Goal: Check status

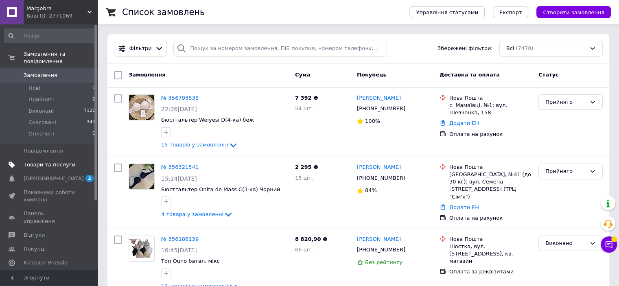
click at [38, 161] on span "Товари та послуги" at bounding box center [50, 164] width 52 height 7
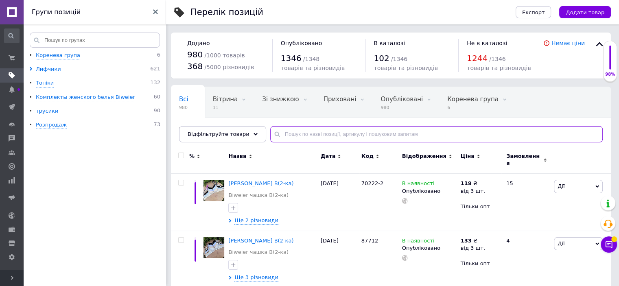
click at [280, 133] on input "text" at bounding box center [436, 134] width 333 height 16
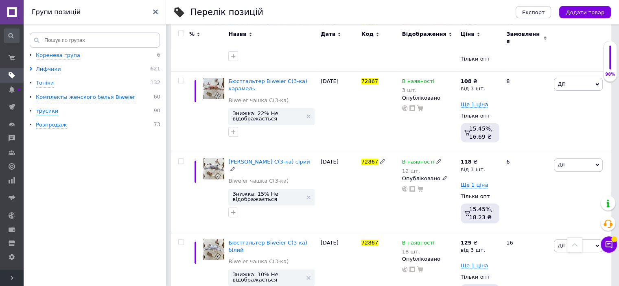
scroll to position [285, 0]
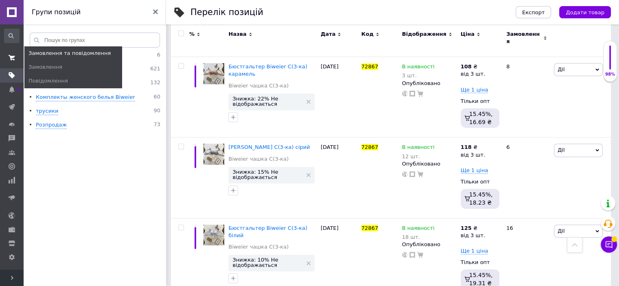
type input "72867"
click at [16, 60] on span at bounding box center [12, 57] width 24 height 15
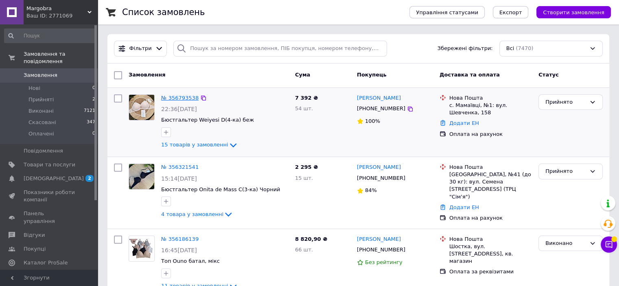
click at [184, 98] on link "№ 356793538" at bounding box center [179, 98] width 37 height 6
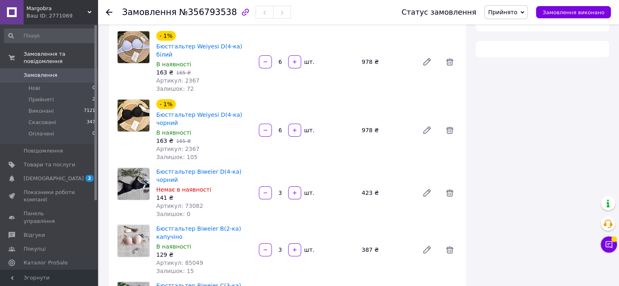
scroll to position [163, 0]
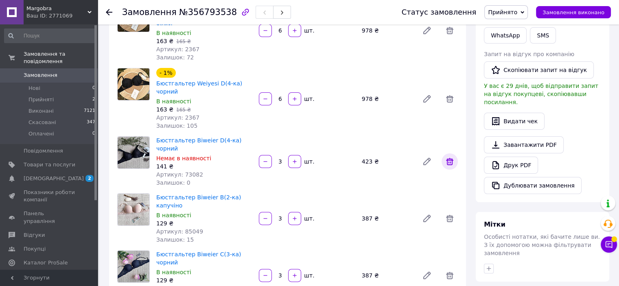
click at [446, 157] on icon at bounding box center [450, 162] width 10 height 10
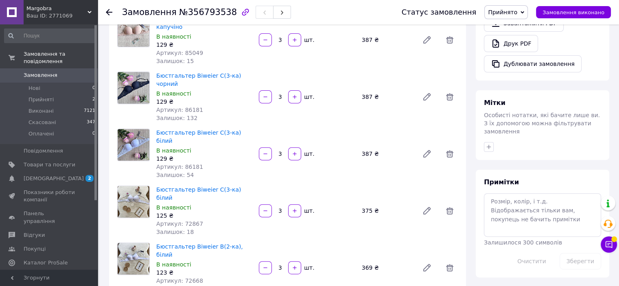
scroll to position [285, 0]
click at [445, 206] on icon at bounding box center [450, 211] width 10 height 10
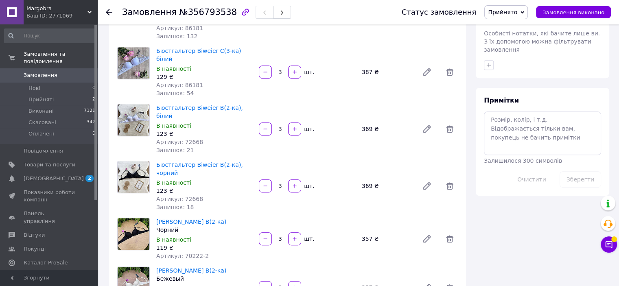
scroll to position [407, 0]
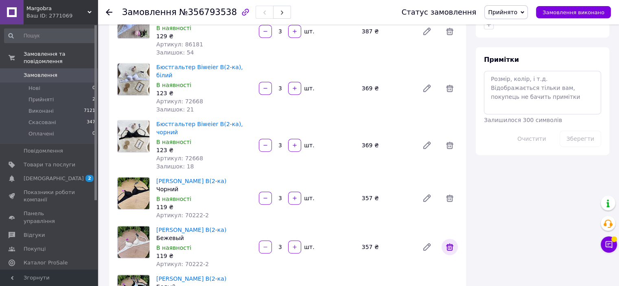
click at [446, 242] on icon at bounding box center [450, 247] width 10 height 10
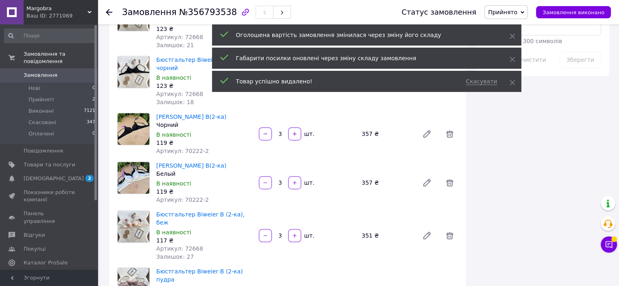
scroll to position [489, 0]
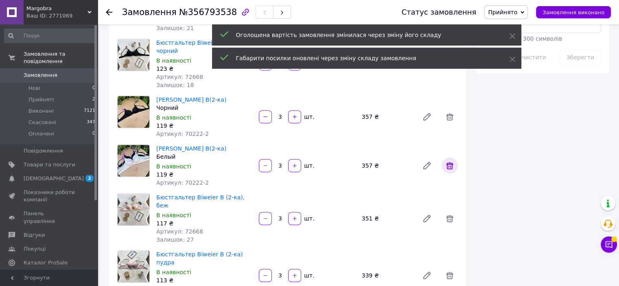
click at [446, 161] on icon at bounding box center [450, 166] width 10 height 10
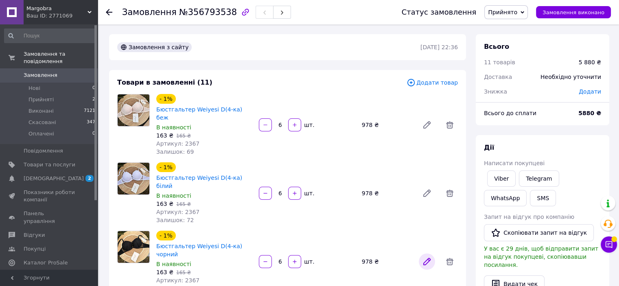
scroll to position [122, 0]
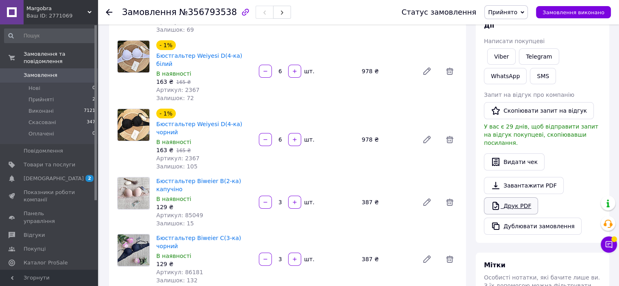
click at [522, 201] on link "Друк PDF" at bounding box center [511, 205] width 54 height 17
